Goal: Find specific page/section: Find specific page/section

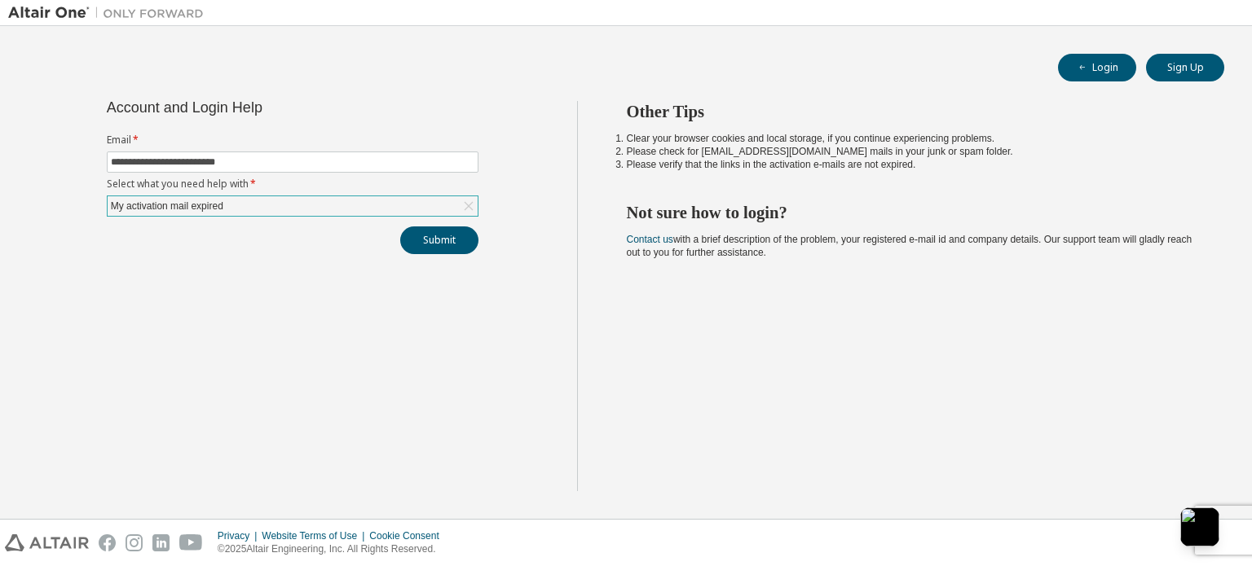
click at [326, 203] on div "My activation mail expired" at bounding box center [293, 206] width 370 height 20
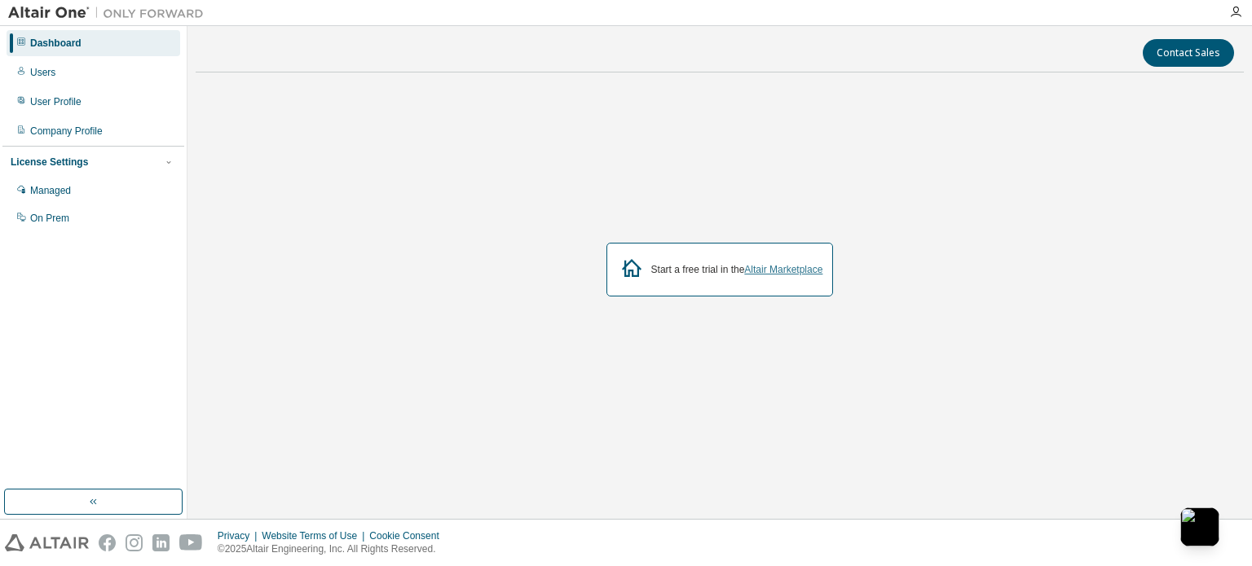
click at [796, 273] on link "Altair Marketplace" at bounding box center [783, 269] width 78 height 11
